Goal: Task Accomplishment & Management: Manage account settings

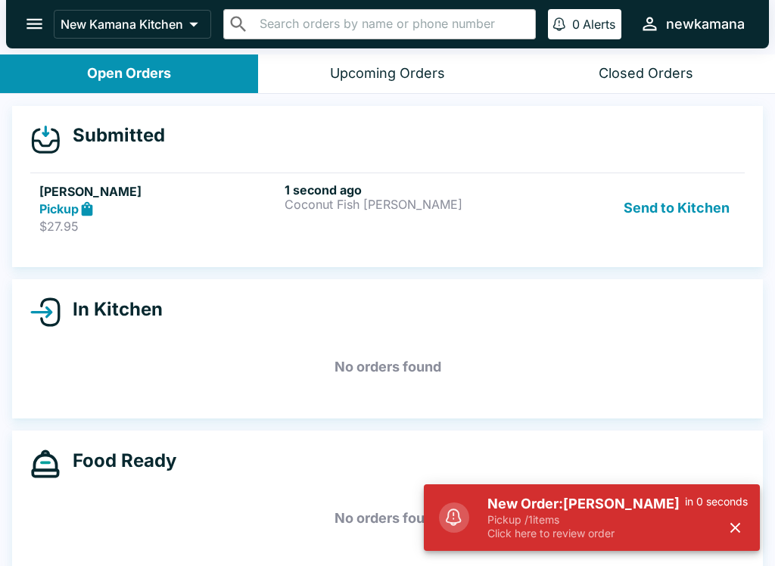
click at [701, 187] on button "Send to Kitchen" at bounding box center [677, 208] width 118 height 52
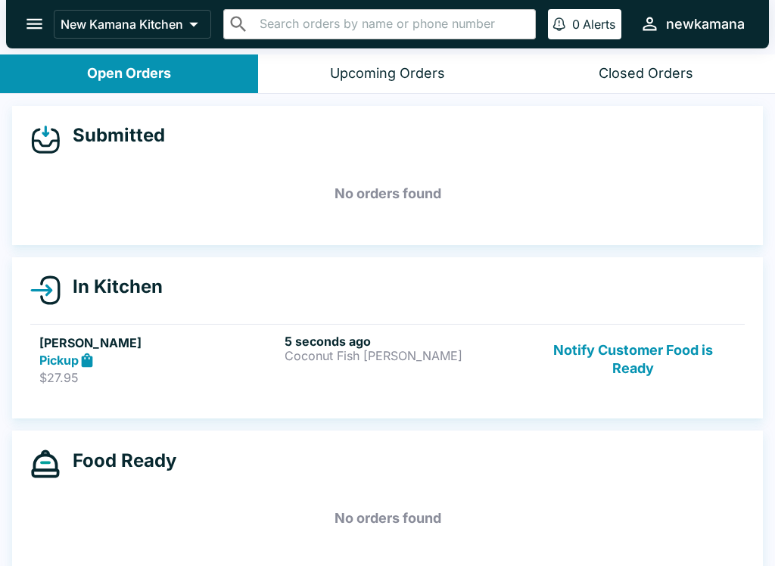
click at [642, 311] on div "In Kitchen [PERSON_NAME] Pickup $27.95 5 seconds ago Coconut Fish [PERSON_NAME]…" at bounding box center [387, 338] width 751 height 162
click at [636, 350] on button "Notify Customer Food is Ready" at bounding box center [633, 360] width 205 height 52
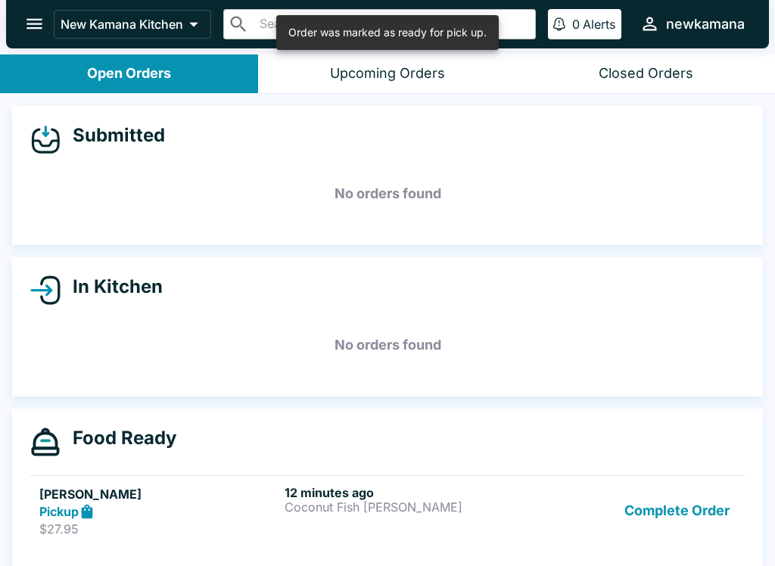
click at [655, 526] on button "Complete Order" at bounding box center [676, 511] width 117 height 52
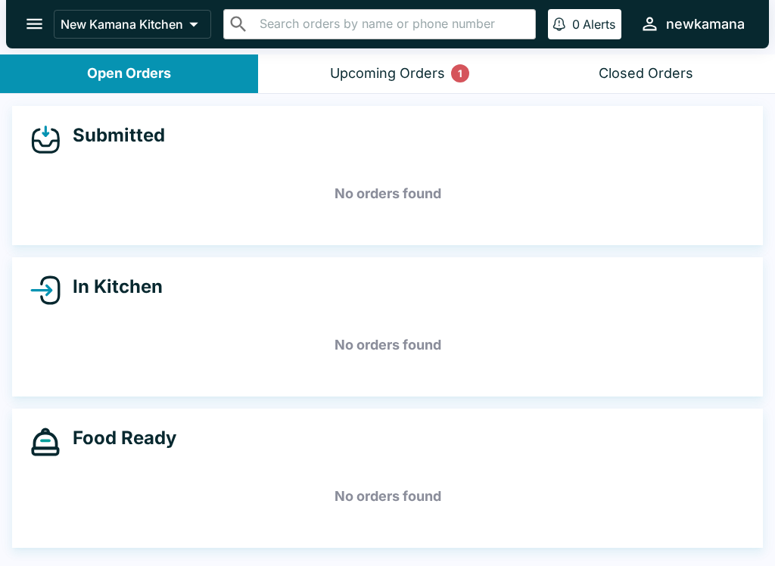
click at [466, 111] on div "Submitted No orders found" at bounding box center [387, 175] width 751 height 139
click at [447, 79] on button "Upcoming Orders 1" at bounding box center [387, 74] width 258 height 39
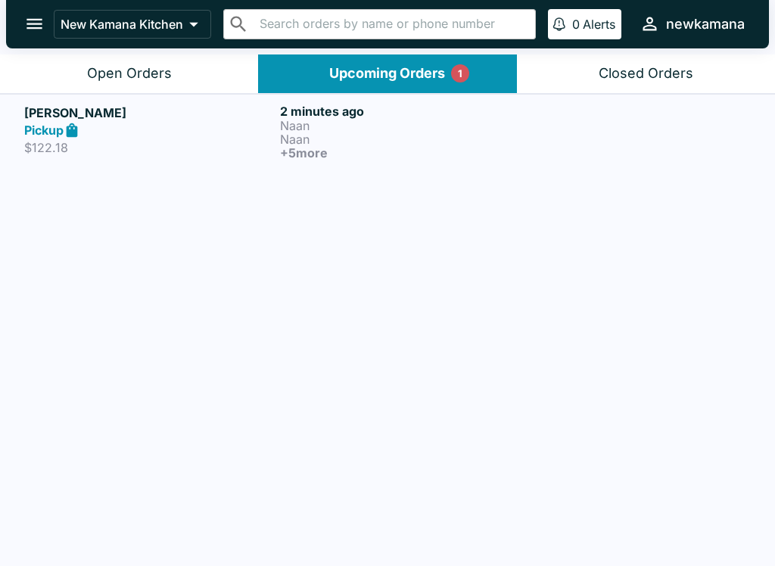
click at [538, 167] on link "[PERSON_NAME] Pickup $122.18 2 minutes ago [PERSON_NAME] + 5 more" at bounding box center [387, 131] width 775 height 75
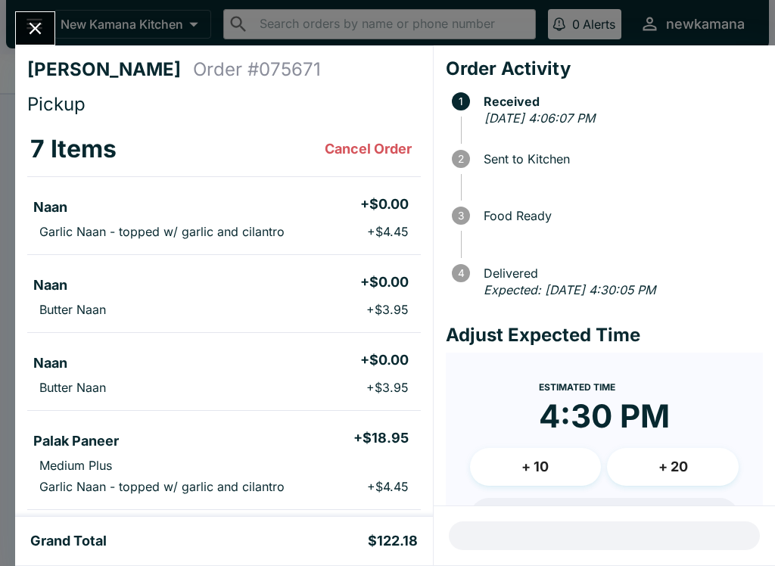
click at [41, 42] on button "Close" at bounding box center [35, 28] width 39 height 33
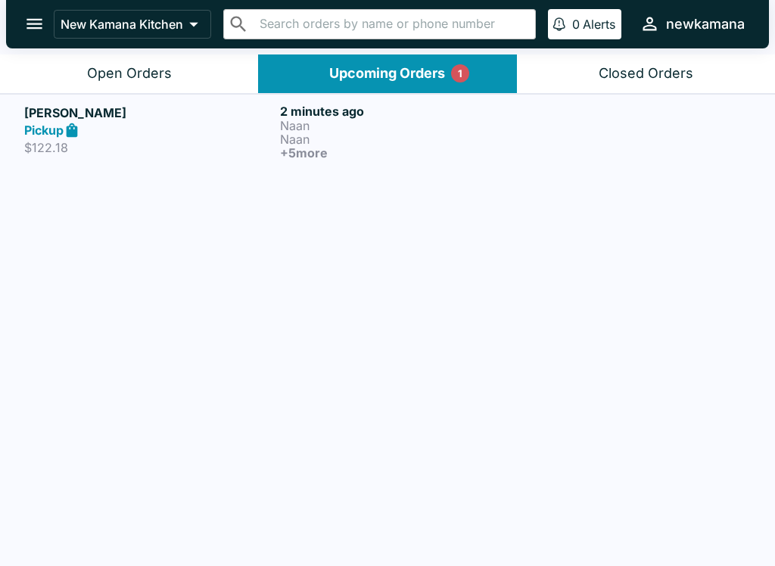
click at [304, 148] on h6 "+ 5 more" at bounding box center [405, 153] width 250 height 14
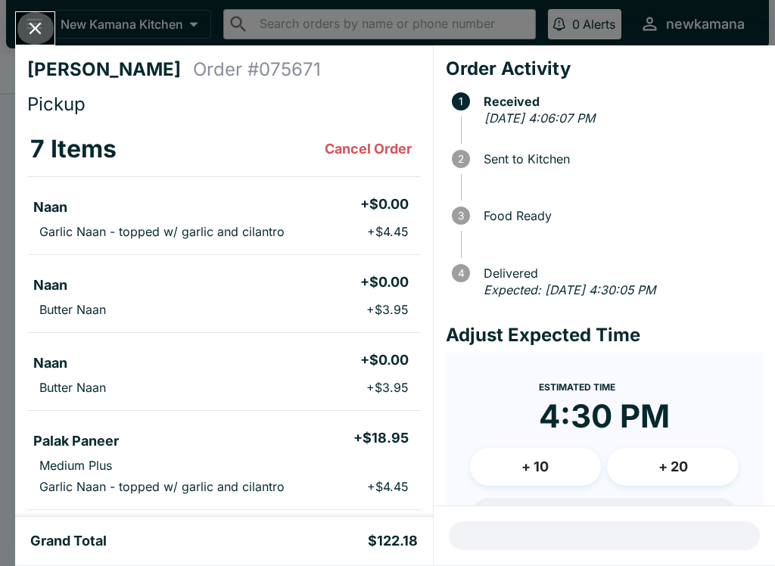
click at [41, 15] on button "Close" at bounding box center [35, 28] width 39 height 33
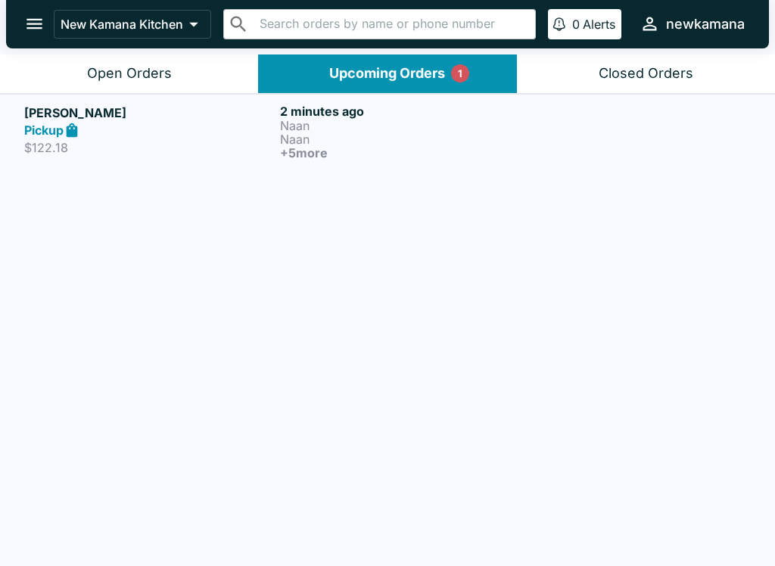
click at [305, 132] on p "Naan" at bounding box center [405, 139] width 250 height 14
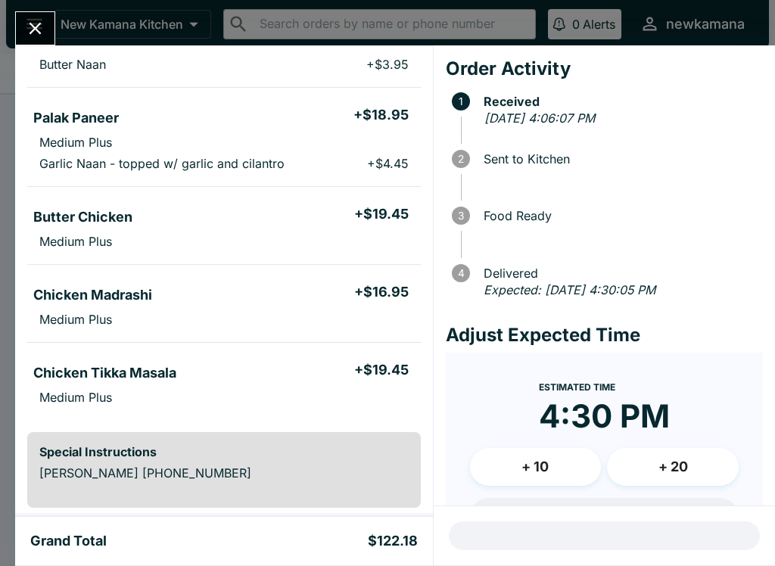
scroll to position [324, 0]
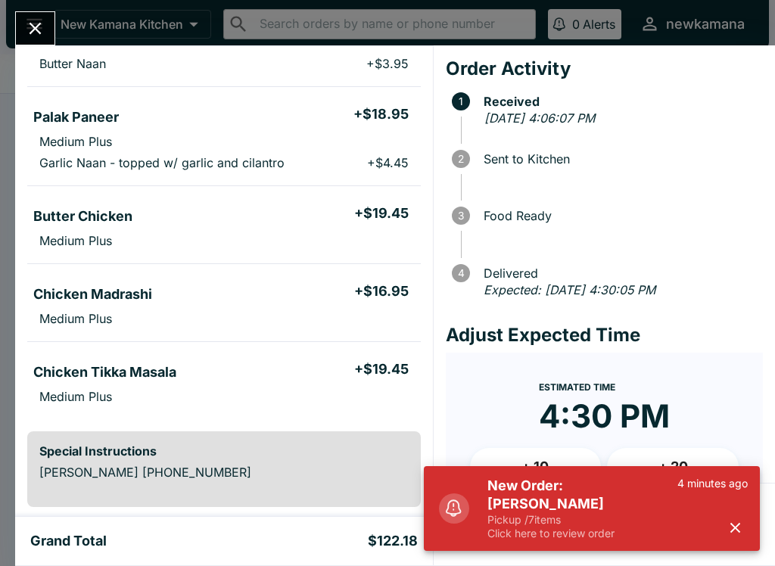
click at [683, 20] on div "[PERSON_NAME] Order # 075671 Pickup 7 Items Cancel Order Naan + $0.00 Garlic Na…" at bounding box center [387, 283] width 775 height 566
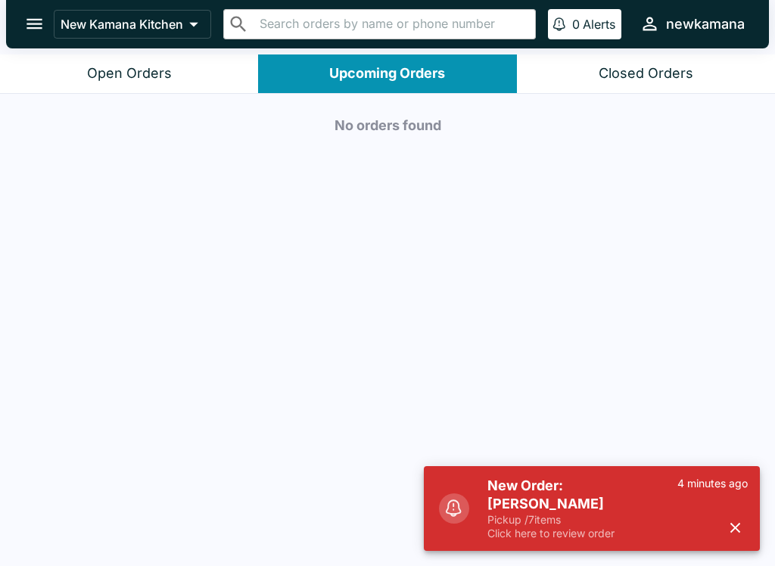
click at [213, 57] on button "Open Orders" at bounding box center [129, 74] width 258 height 39
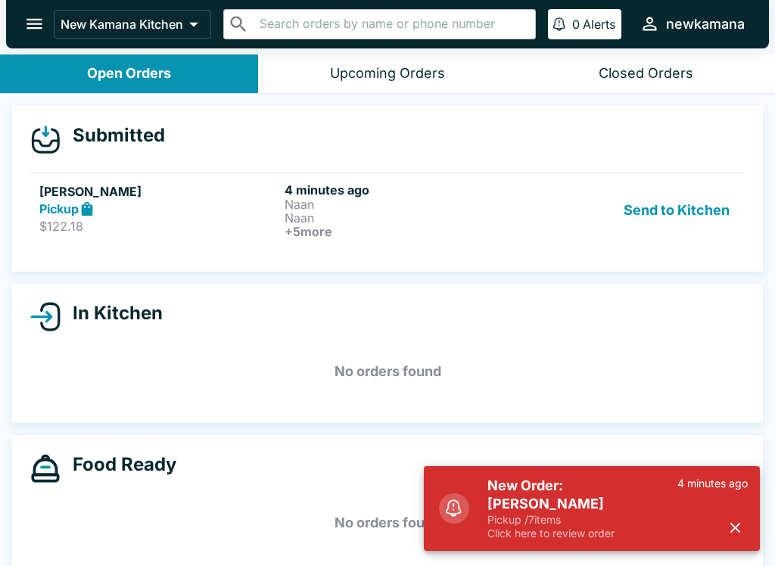
click at [687, 188] on button "Send to Kitchen" at bounding box center [677, 210] width 118 height 56
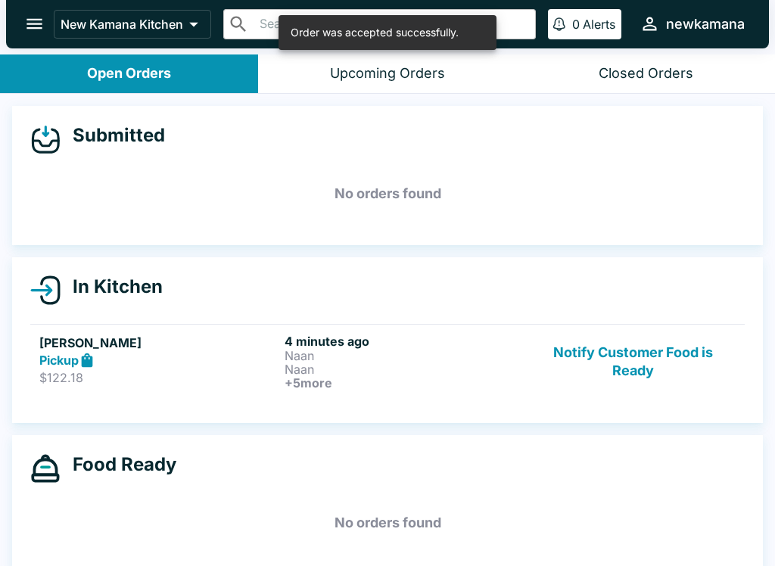
scroll to position [8, 0]
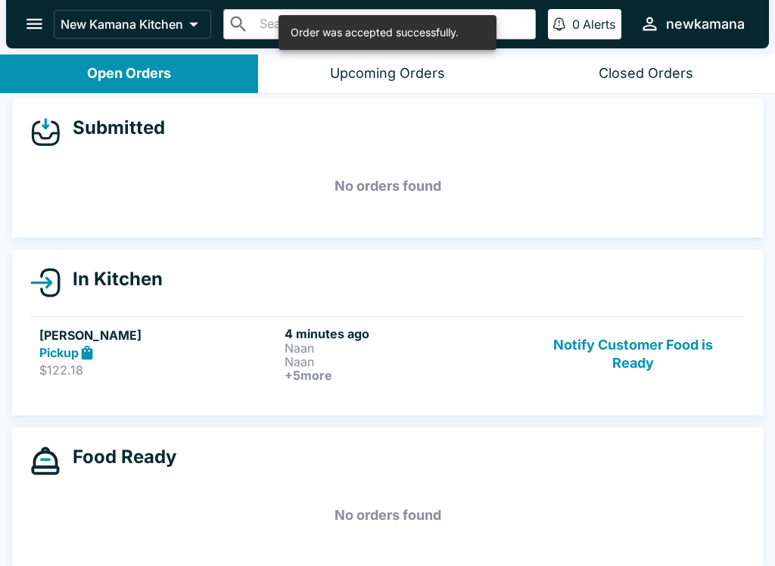
click at [173, 333] on h5 "[PERSON_NAME]" at bounding box center [158, 335] width 239 height 18
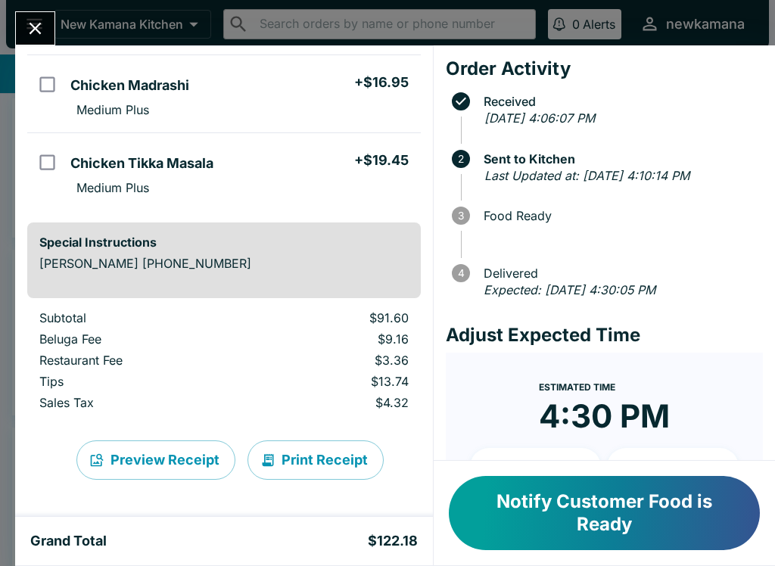
scroll to position [533, 0]
click at [528, 515] on button "Notify Customer Food is Ready" at bounding box center [604, 513] width 311 height 74
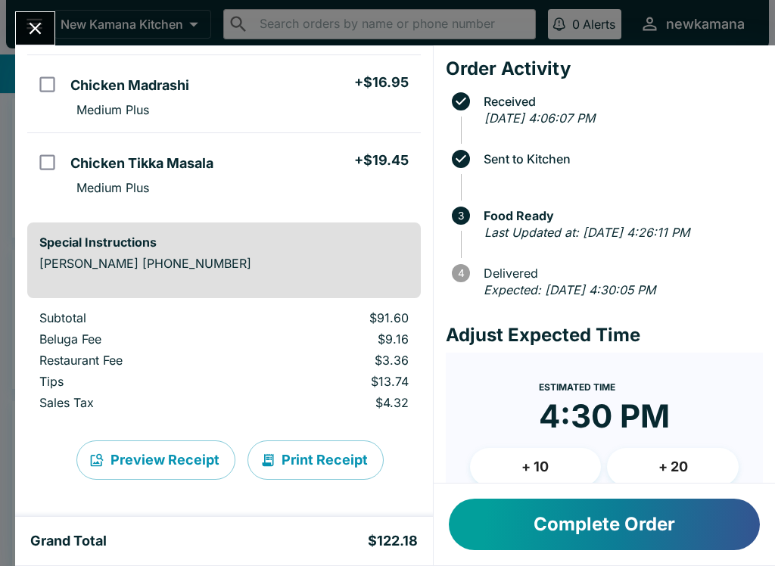
click at [573, 528] on button "Complete Order" at bounding box center [604, 524] width 311 height 51
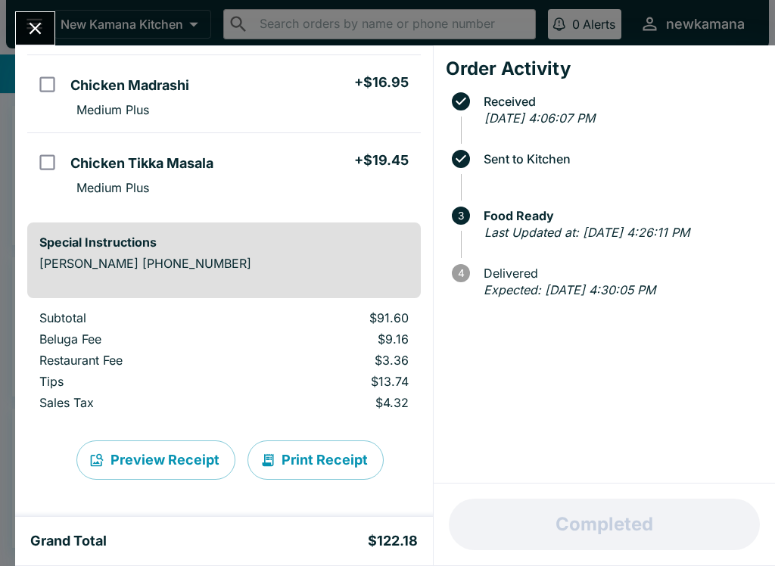
scroll to position [0, 0]
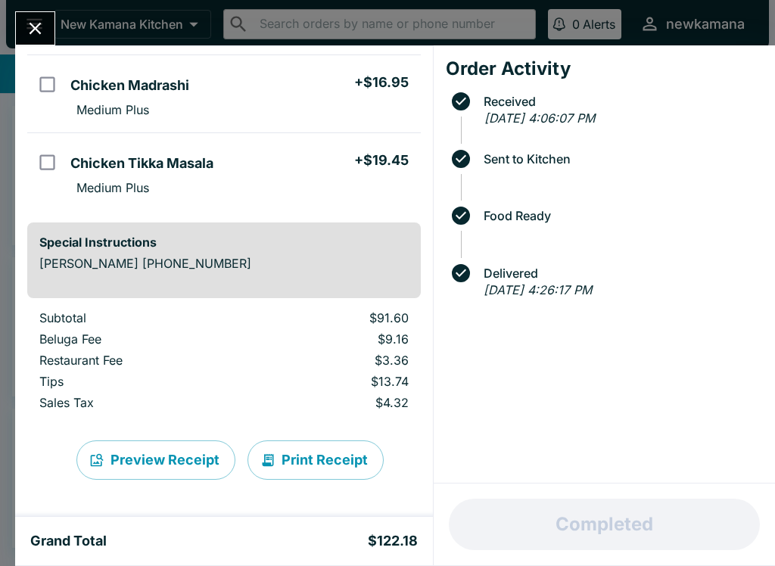
click at [33, 23] on icon "Close" at bounding box center [35, 28] width 20 height 20
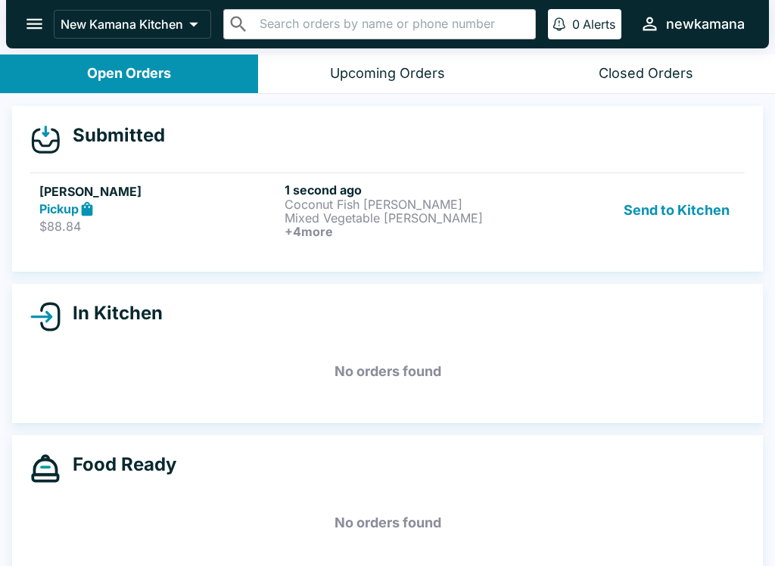
click at [680, 217] on button "Send to Kitchen" at bounding box center [677, 210] width 118 height 56
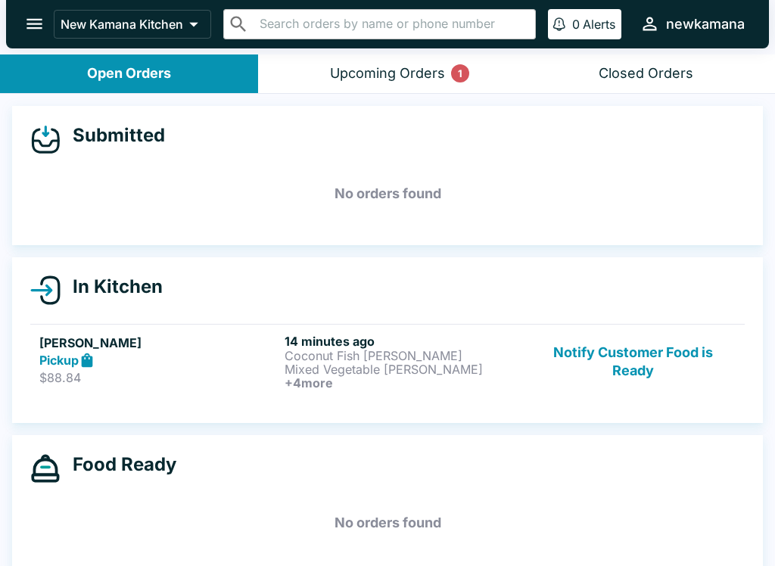
click at [387, 70] on div "Upcoming Orders 1" at bounding box center [387, 73] width 115 height 17
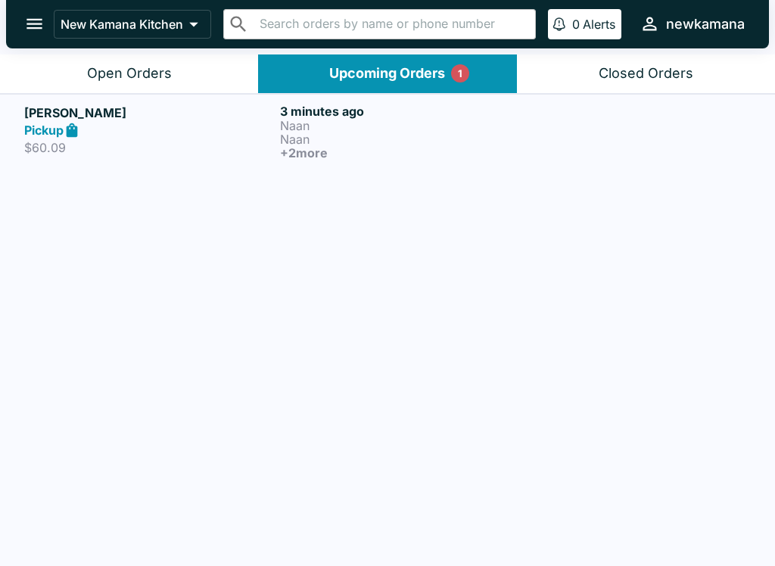
scroll to position [2, 0]
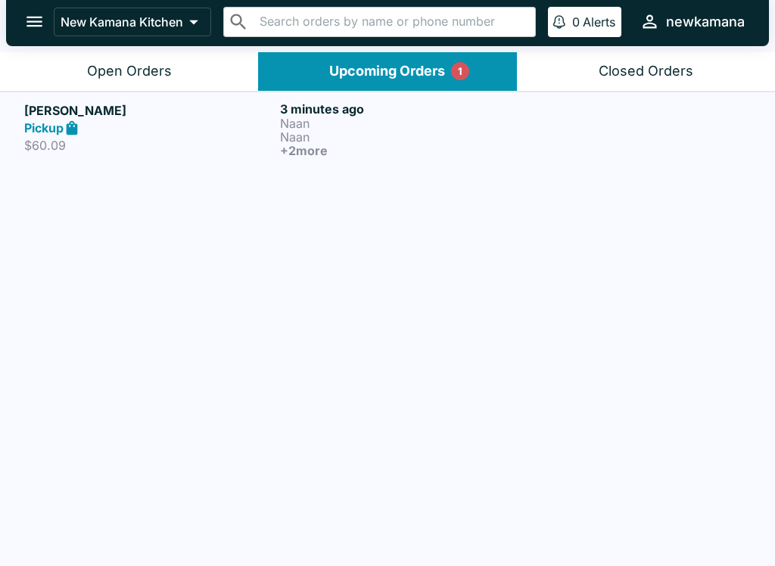
click at [322, 128] on p "Naan" at bounding box center [405, 124] width 250 height 14
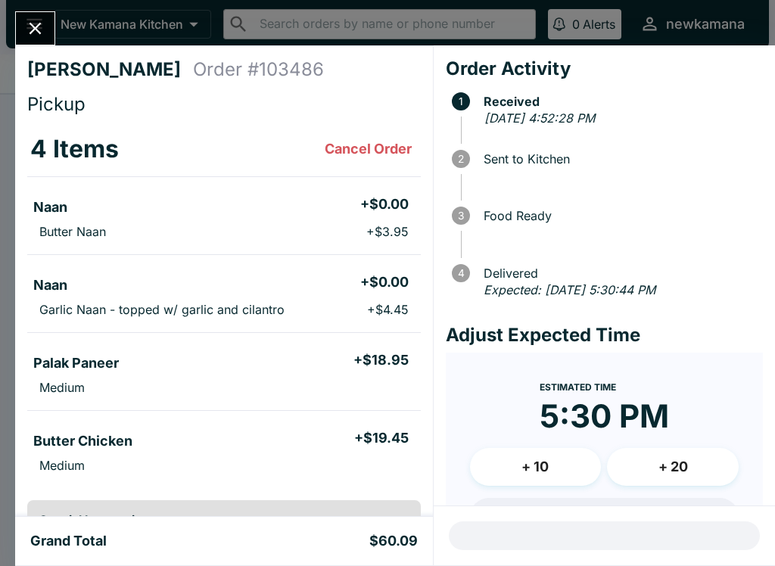
click at [23, 29] on button "Close" at bounding box center [35, 28] width 39 height 33
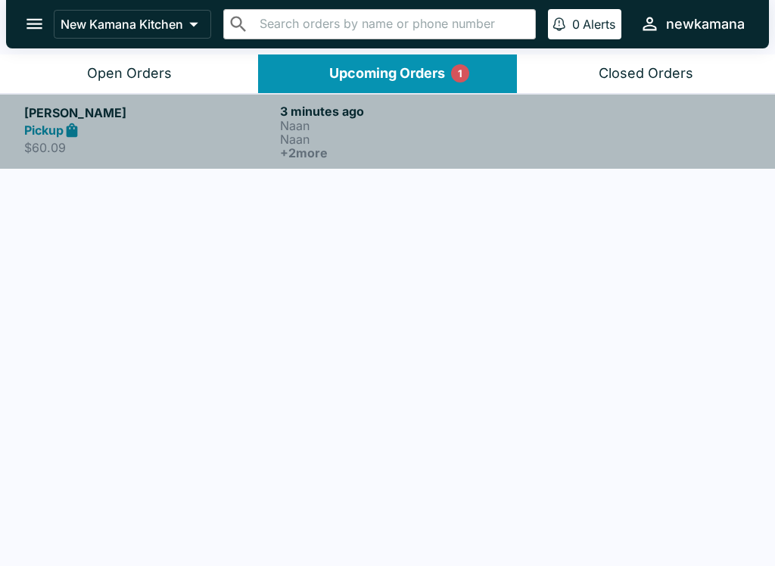
click at [133, 129] on div "Pickup" at bounding box center [149, 130] width 250 height 17
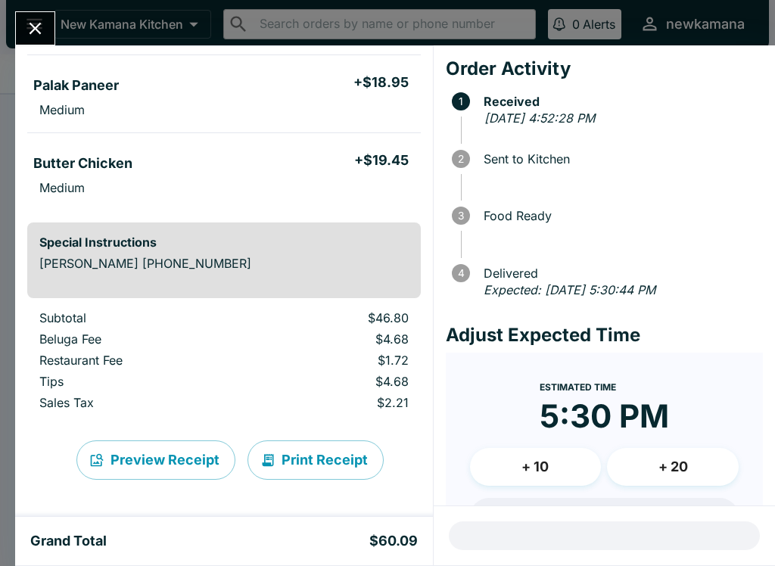
scroll to position [278, 0]
click at [32, 17] on button "Close" at bounding box center [35, 28] width 39 height 33
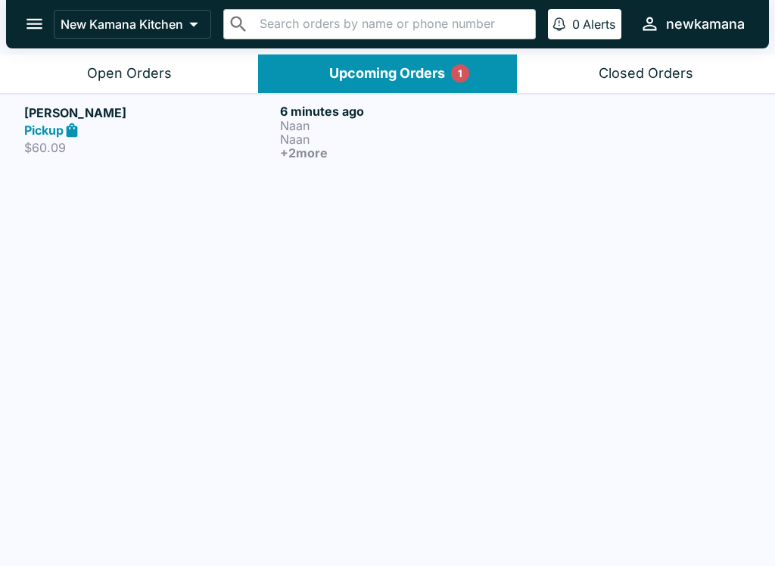
click at [313, 156] on h6 "+ 2 more" at bounding box center [405, 153] width 250 height 14
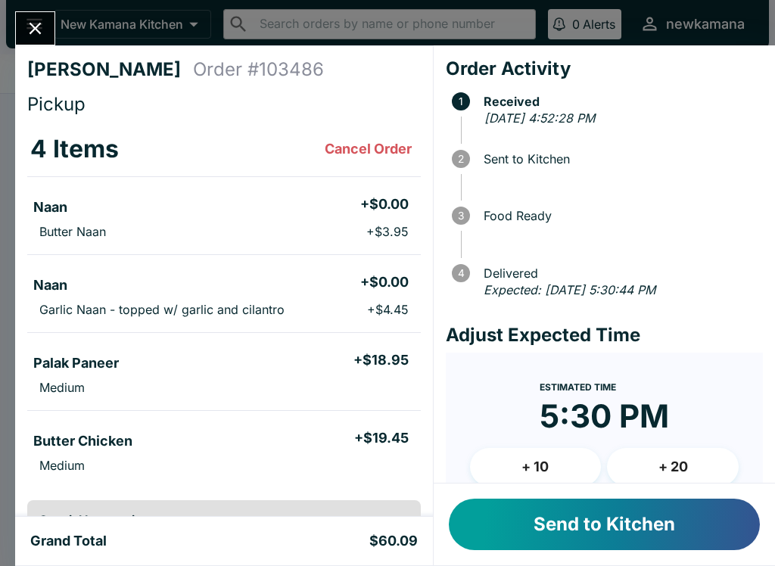
click at [54, 29] on button "Close" at bounding box center [35, 28] width 39 height 33
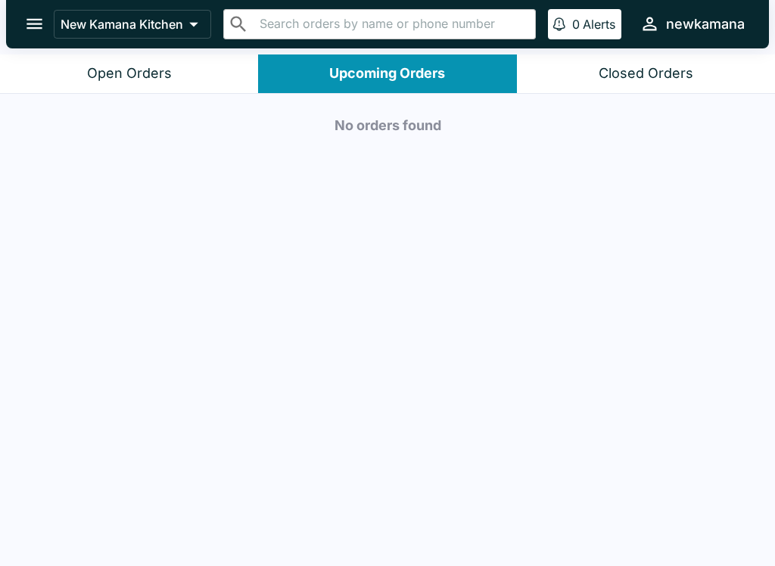
click at [145, 70] on div "Open Orders" at bounding box center [129, 73] width 85 height 17
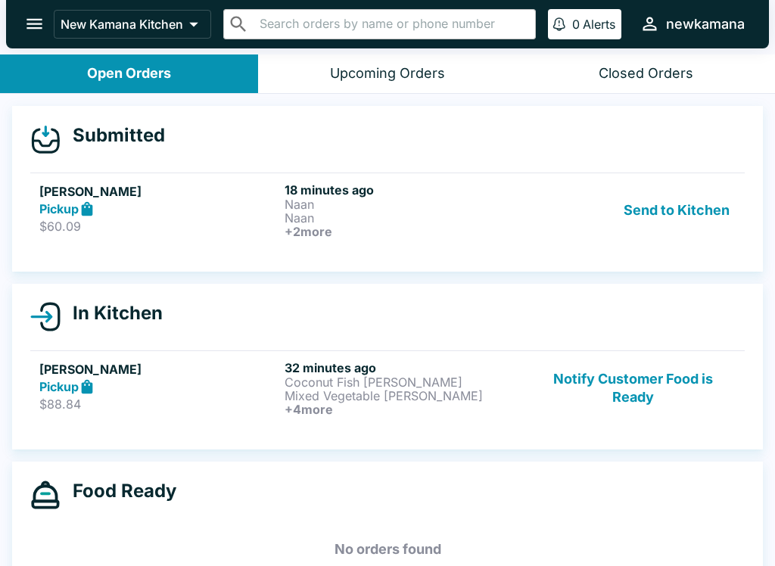
click at [653, 215] on button "Send to Kitchen" at bounding box center [677, 210] width 118 height 56
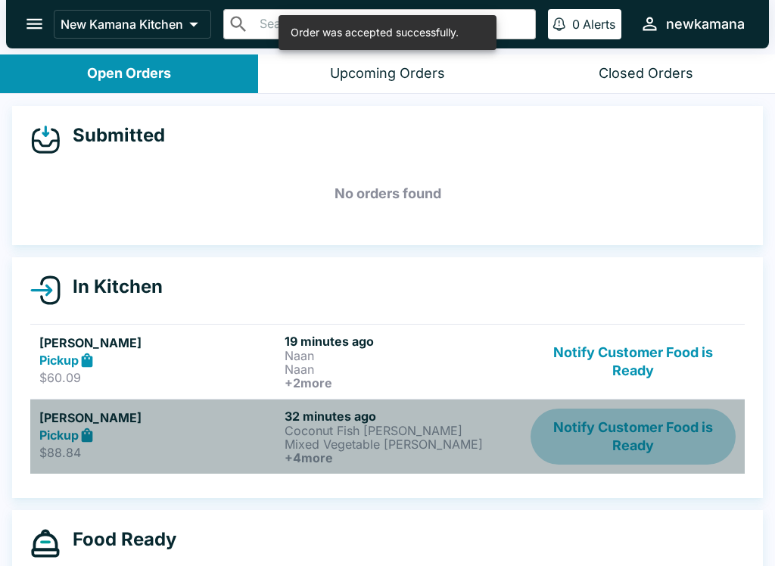
click at [600, 441] on button "Notify Customer Food is Ready" at bounding box center [633, 437] width 205 height 56
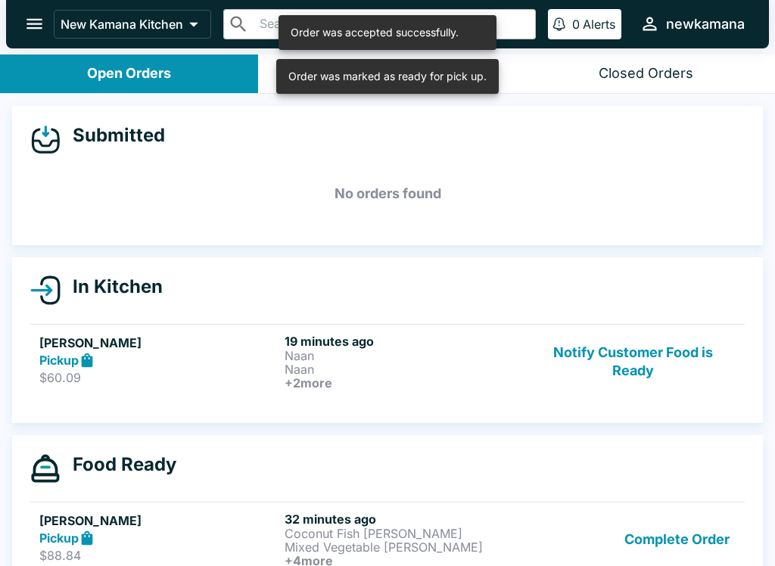
click at [662, 542] on button "Complete Order" at bounding box center [676, 540] width 117 height 56
